Goal: Find specific page/section: Find specific page/section

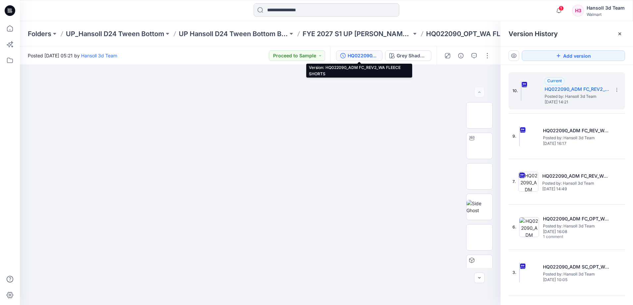
click at [295, 8] on input at bounding box center [327, 9] width 146 height 13
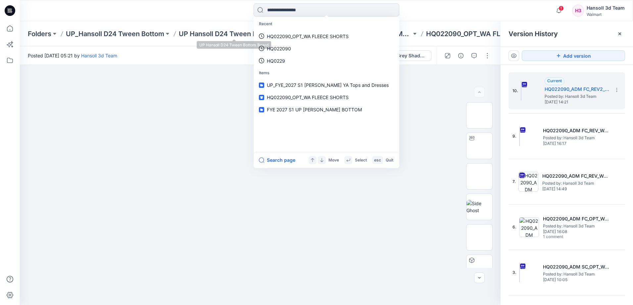
drag, startPoint x: 210, startPoint y: 51, endPoint x: 214, endPoint y: 51, distance: 3.7
click at [214, 51] on div "Posted [DATE] 05:21 by [PERSON_NAME] 3d Team Proceed to Sample" at bounding box center [175, 55] width 311 height 18
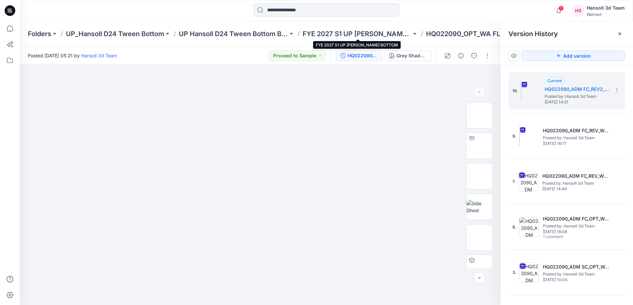
click at [358, 32] on p "FYE 2027 S1 UP [PERSON_NAME] BOTTOM" at bounding box center [357, 33] width 109 height 9
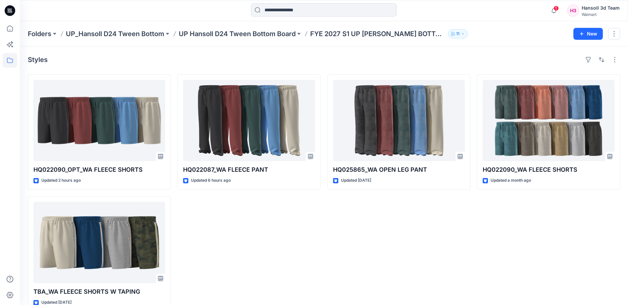
drag, startPoint x: 599, startPoint y: 246, endPoint x: 585, endPoint y: 236, distance: 17.4
click at [597, 244] on div "HQ022090_WA FLEECE SHORTS Updated a month ago" at bounding box center [548, 192] width 143 height 237
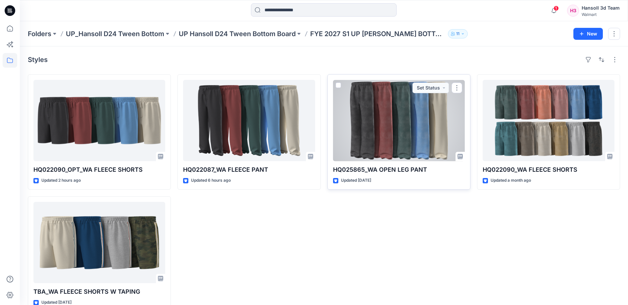
click at [371, 182] on p "Updated [DATE]" at bounding box center [356, 180] width 30 height 7
click at [404, 135] on div at bounding box center [399, 120] width 132 height 81
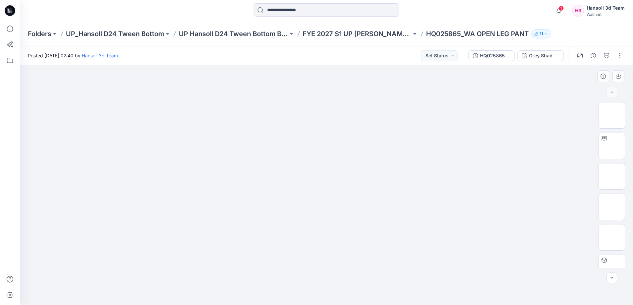
click at [376, 85] on img at bounding box center [326, 85] width 331 height 0
click at [612, 146] on img at bounding box center [612, 146] width 0 height 0
click at [340, 233] on div at bounding box center [326, 185] width 613 height 240
drag, startPoint x: 383, startPoint y: 290, endPoint x: 280, endPoint y: 298, distance: 103.0
click at [280, 298] on div at bounding box center [326, 185] width 613 height 240
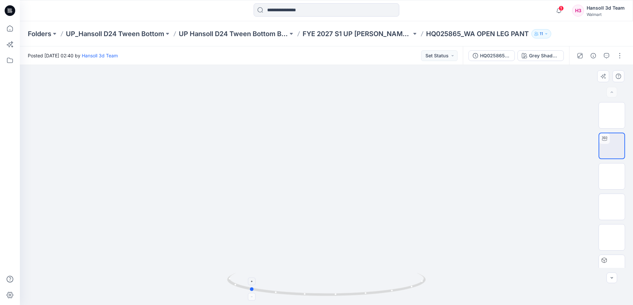
drag, startPoint x: 379, startPoint y: 289, endPoint x: 404, endPoint y: 289, distance: 24.5
click at [404, 289] on icon at bounding box center [327, 284] width 200 height 25
drag, startPoint x: 350, startPoint y: 292, endPoint x: 339, endPoint y: 296, distance: 12.1
click at [339, 296] on icon at bounding box center [327, 284] width 200 height 25
drag, startPoint x: 339, startPoint y: 212, endPoint x: 334, endPoint y: 153, distance: 58.8
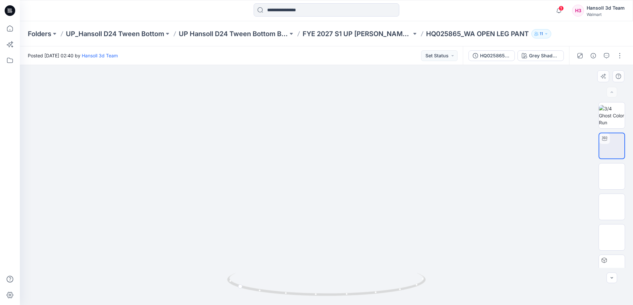
click at [524, 17] on div "1 Notifications Your style HQ022090_OPT_WA FLEECE SHORTS has been updated with …" at bounding box center [326, 10] width 613 height 15
drag, startPoint x: 283, startPoint y: 285, endPoint x: 398, endPoint y: 285, distance: 114.2
click at [398, 285] on icon at bounding box center [327, 284] width 200 height 25
drag, startPoint x: 97, startPoint y: 111, endPoint x: 4, endPoint y: 114, distance: 93.0
